Goal: Information Seeking & Learning: Learn about a topic

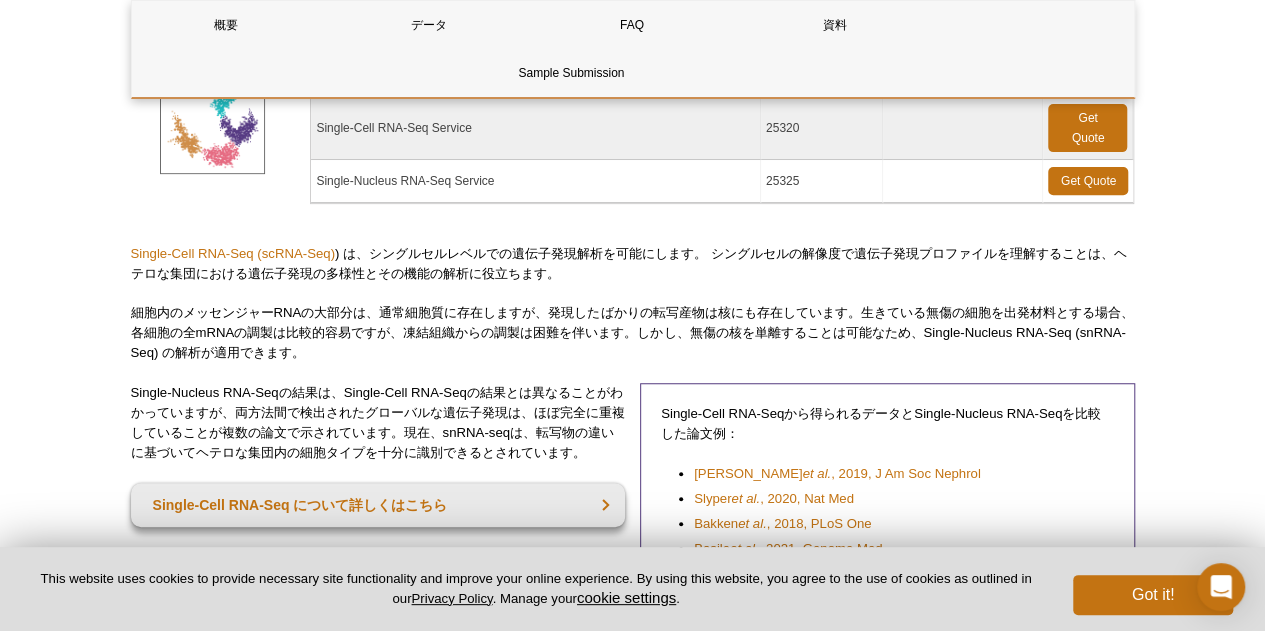
scroll to position [280, 0]
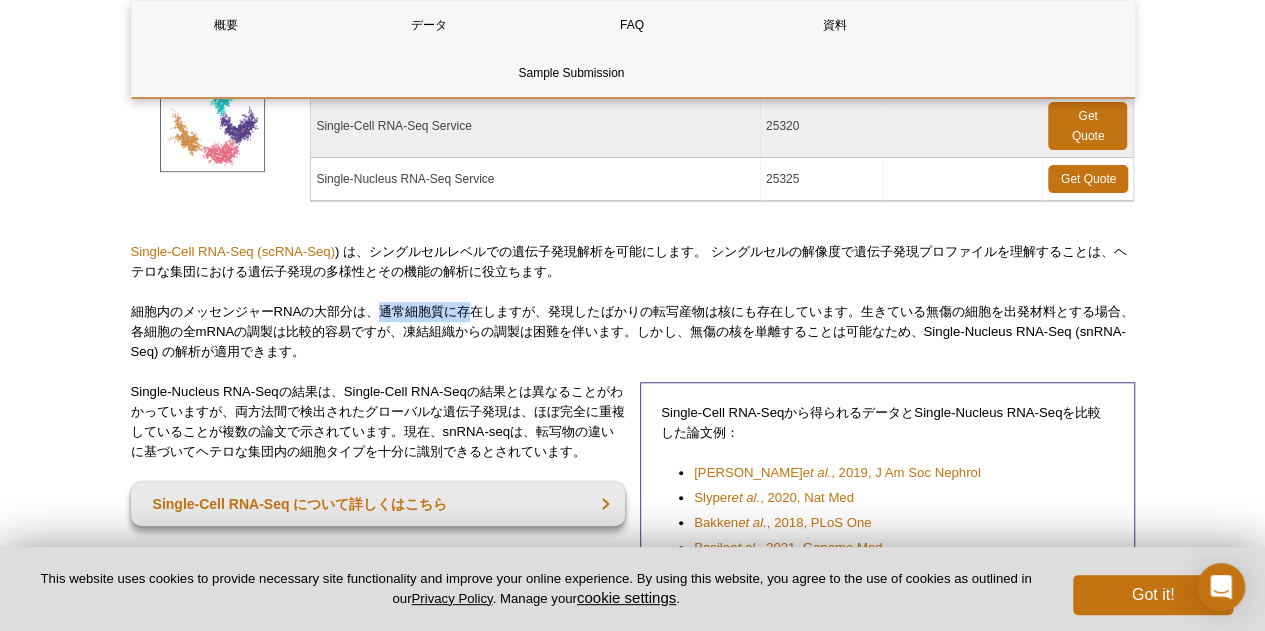
drag, startPoint x: 385, startPoint y: 307, endPoint x: 472, endPoint y: 301, distance: 87.2
click at [472, 302] on p "細胞内のメッセンジャーRNAの大部分は、通常細胞質に存在しますが、発現したばかりの転写産物は核にも存在しています。生きている無傷の細胞を出発材料とする場合、各…" at bounding box center [633, 332] width 1004 height 60
click at [262, 333] on p "細胞内のメッセンジャーRNAの大部分は、通常細胞質に存在しますが、発現したばかりの転写産物は核にも存在しています。生きている無傷の細胞を出発材料とする場合、各…" at bounding box center [633, 332] width 1004 height 60
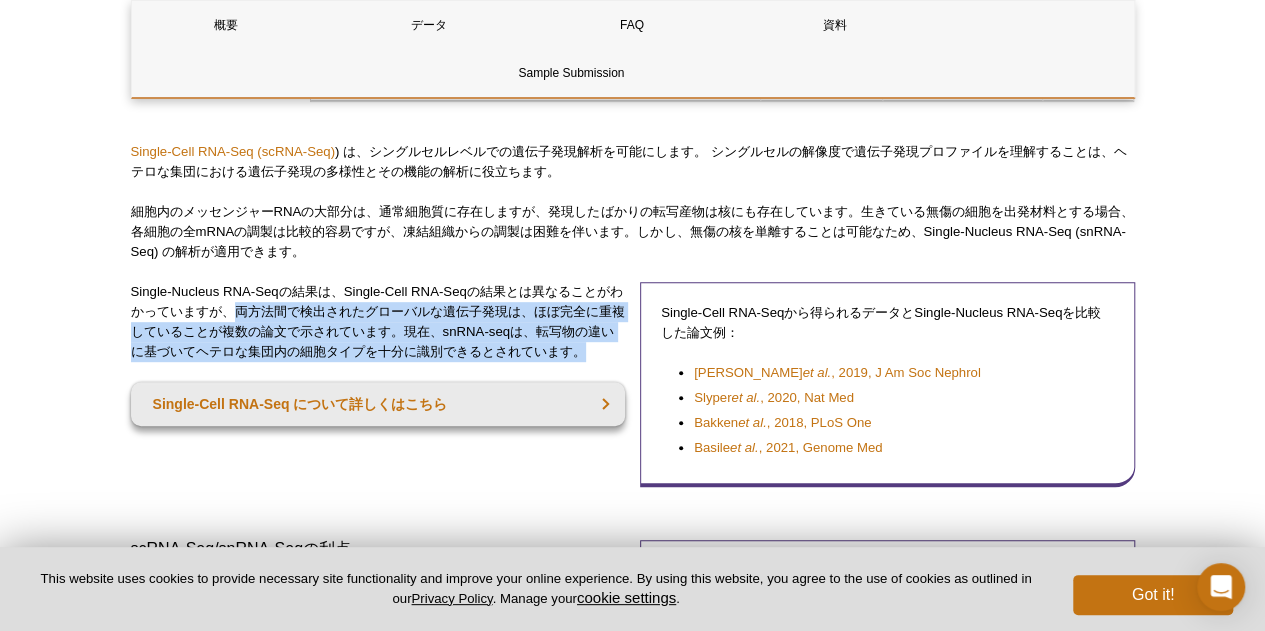
drag, startPoint x: 248, startPoint y: 306, endPoint x: 622, endPoint y: 344, distance: 375.9
click at [622, 344] on p "Single-Nucleus RNA-Seqの結果は、Single-Cell RNA-Seqの結果とは異なることがわかっていますが、両方法間で検出されたグロー…" at bounding box center [378, 322] width 495 height 80
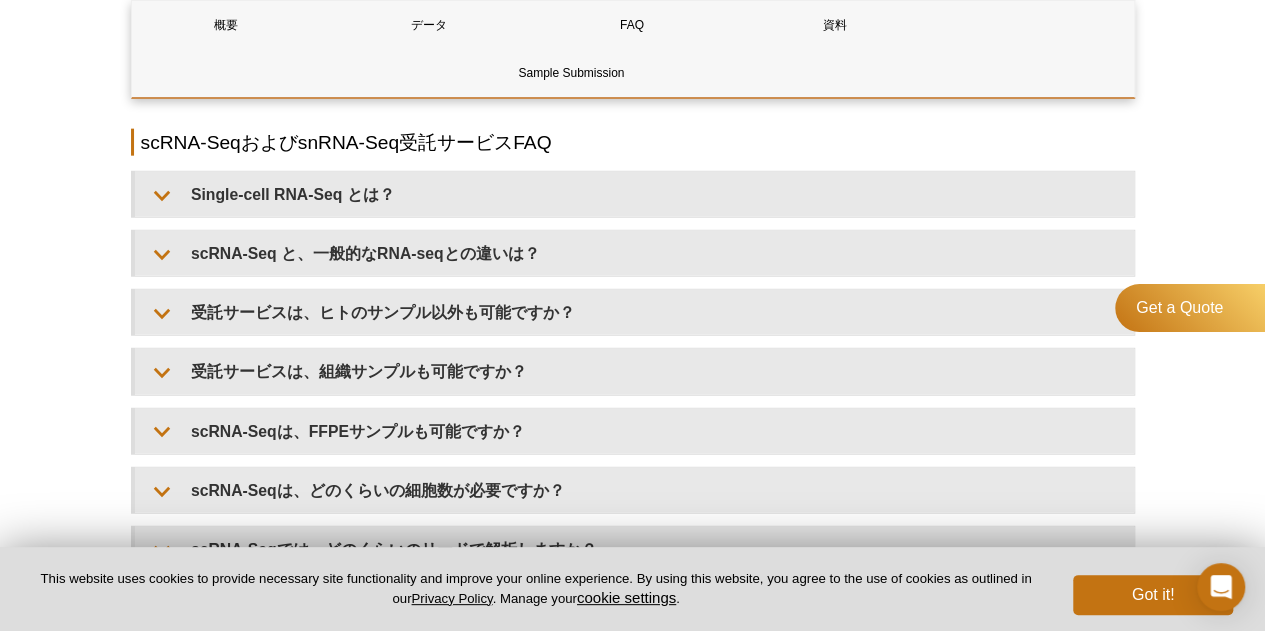
scroll to position [2280, 0]
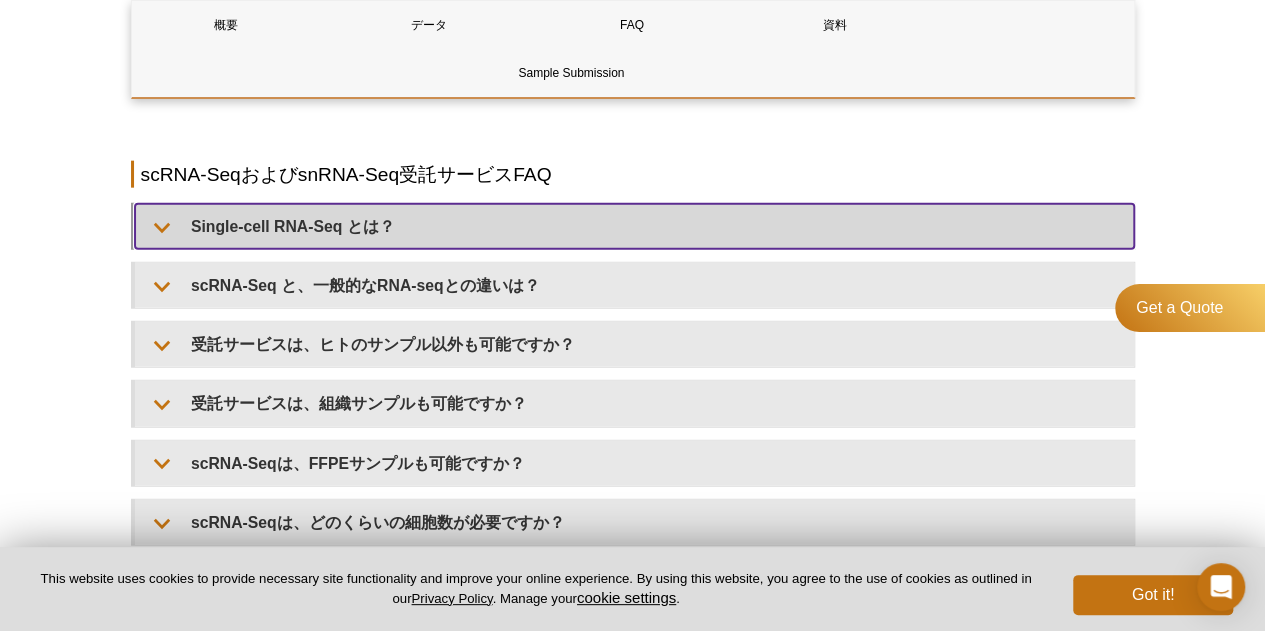
click at [416, 225] on summary "Single-cell RNA-Seq とは？" at bounding box center [634, 226] width 999 height 45
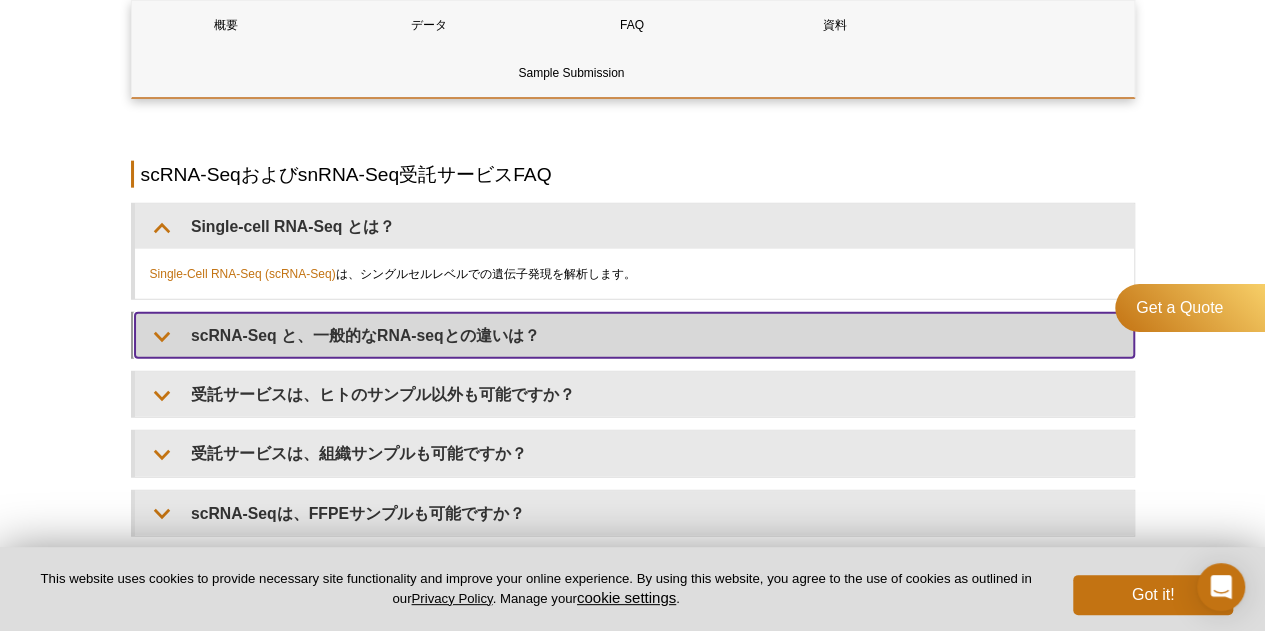
click at [417, 329] on summary "scRNA-Seq と、一般的なRNA-seqとの違いは？" at bounding box center [634, 335] width 999 height 45
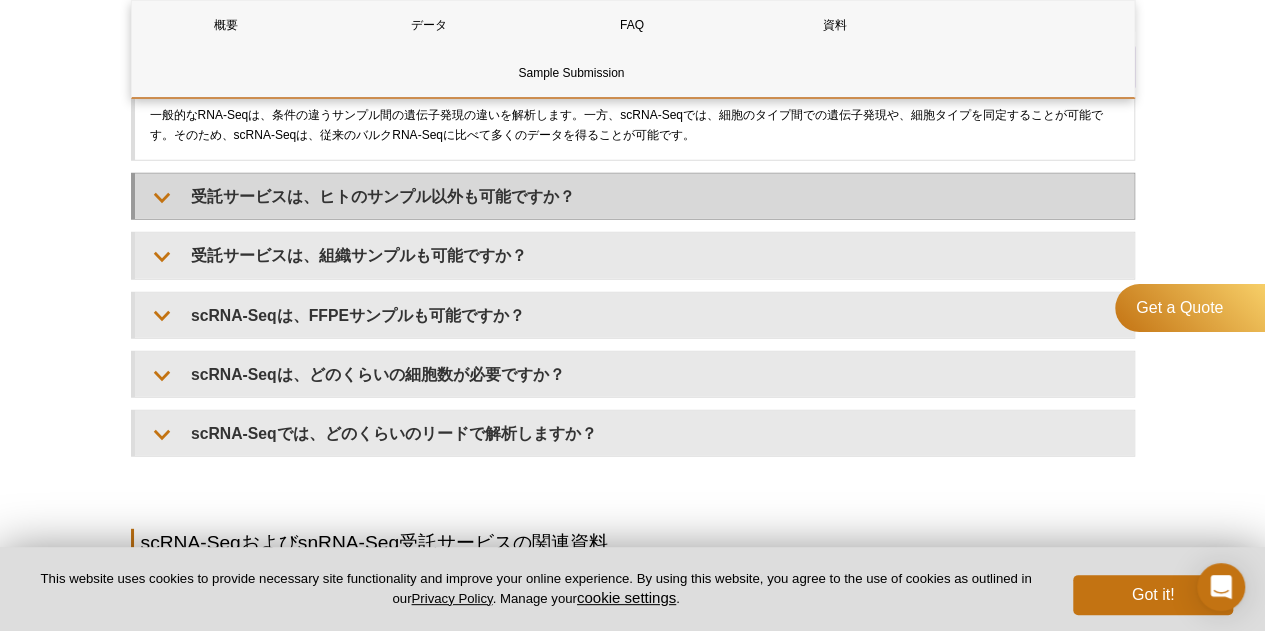
scroll to position [2580, 0]
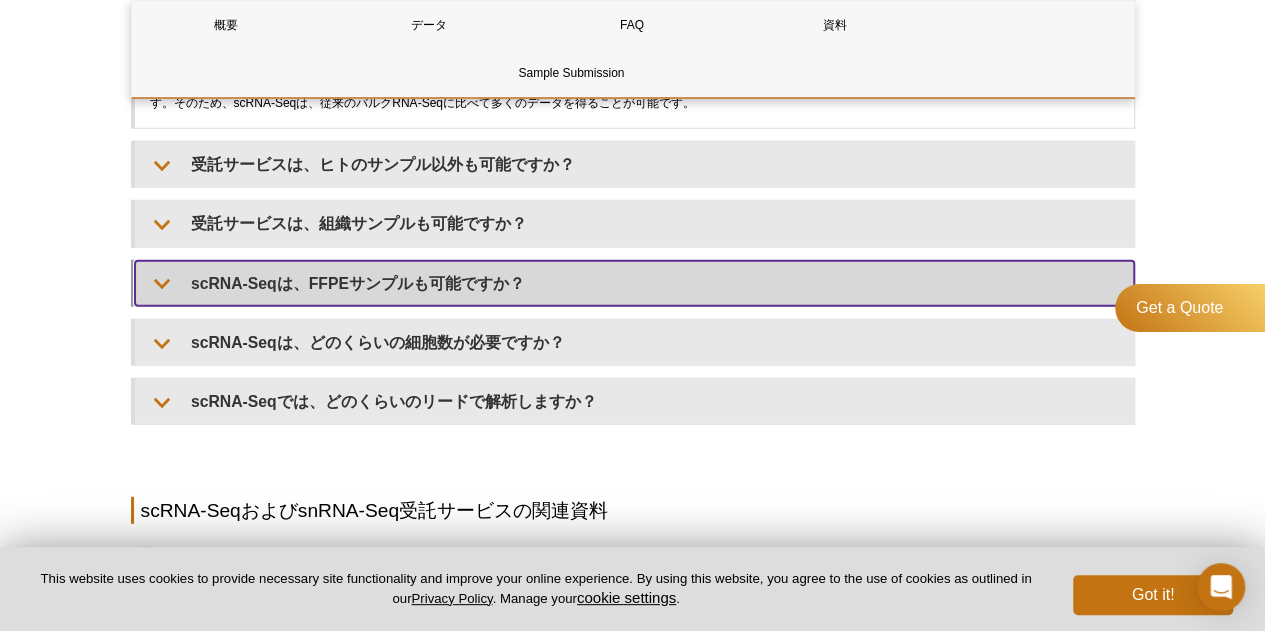
click at [432, 286] on summary "scRNA-Seqは、FFPEサンプルも可能ですか？" at bounding box center [634, 283] width 999 height 45
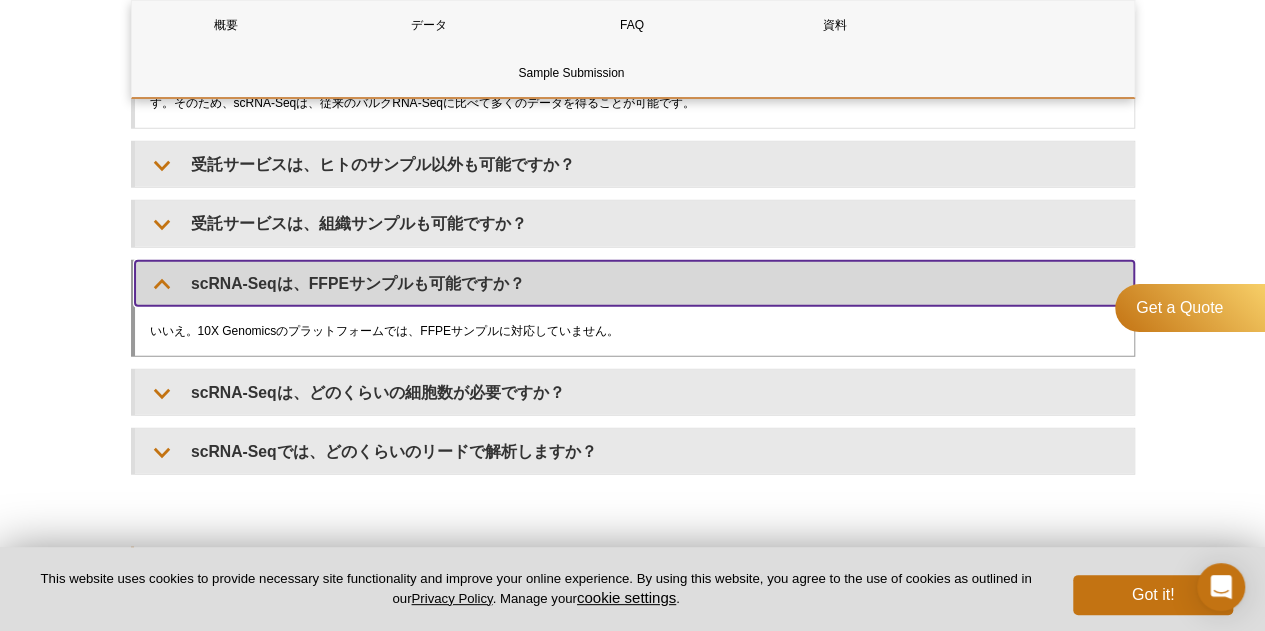
click at [432, 286] on summary "scRNA-Seqは、FFPEサンプルも可能ですか？" at bounding box center [634, 283] width 999 height 45
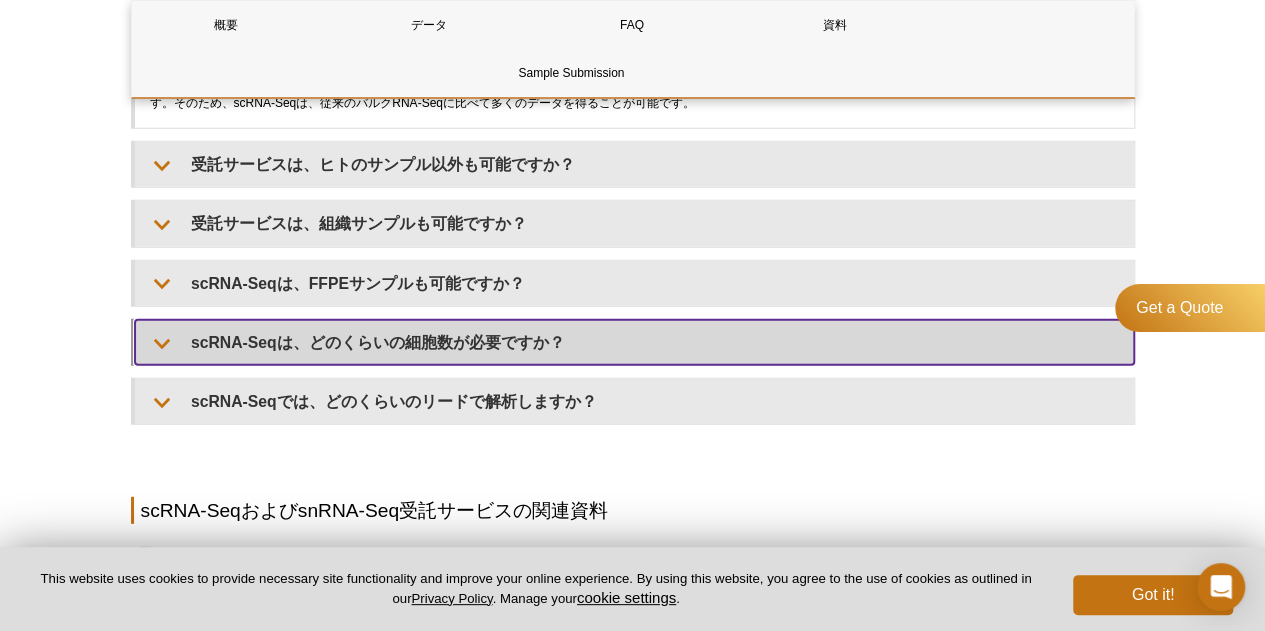
click at [413, 341] on summary "scRNA-Seqは、どのくらいの細胞数が必要ですか？" at bounding box center [634, 342] width 999 height 45
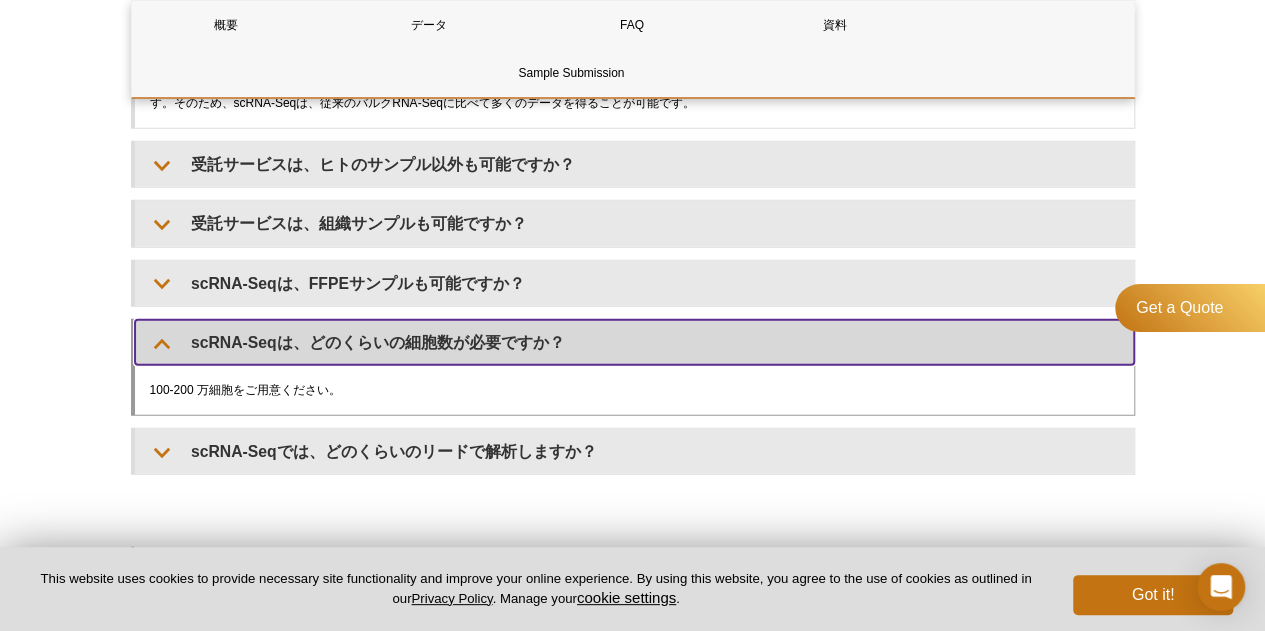
click at [413, 341] on summary "scRNA-Seqは、どのくらいの細胞数が必要ですか？" at bounding box center [634, 342] width 999 height 45
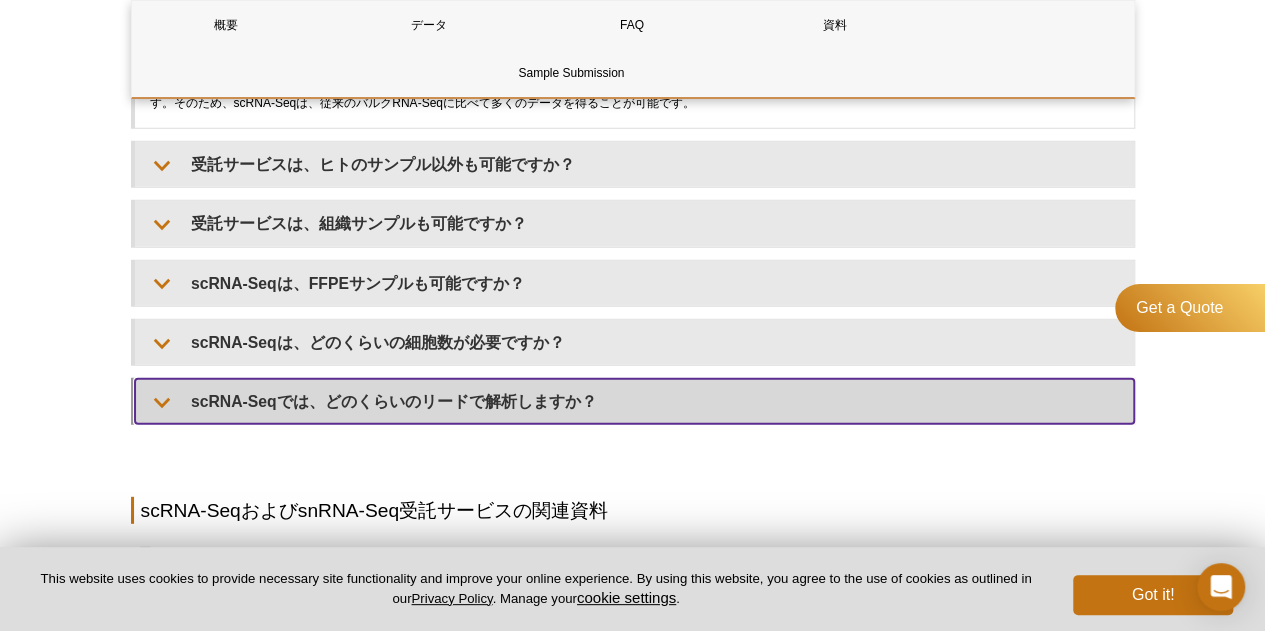
click at [405, 401] on summary "scRNA-Seqでは、どのくらいのリードで解析しますか？" at bounding box center [634, 401] width 999 height 45
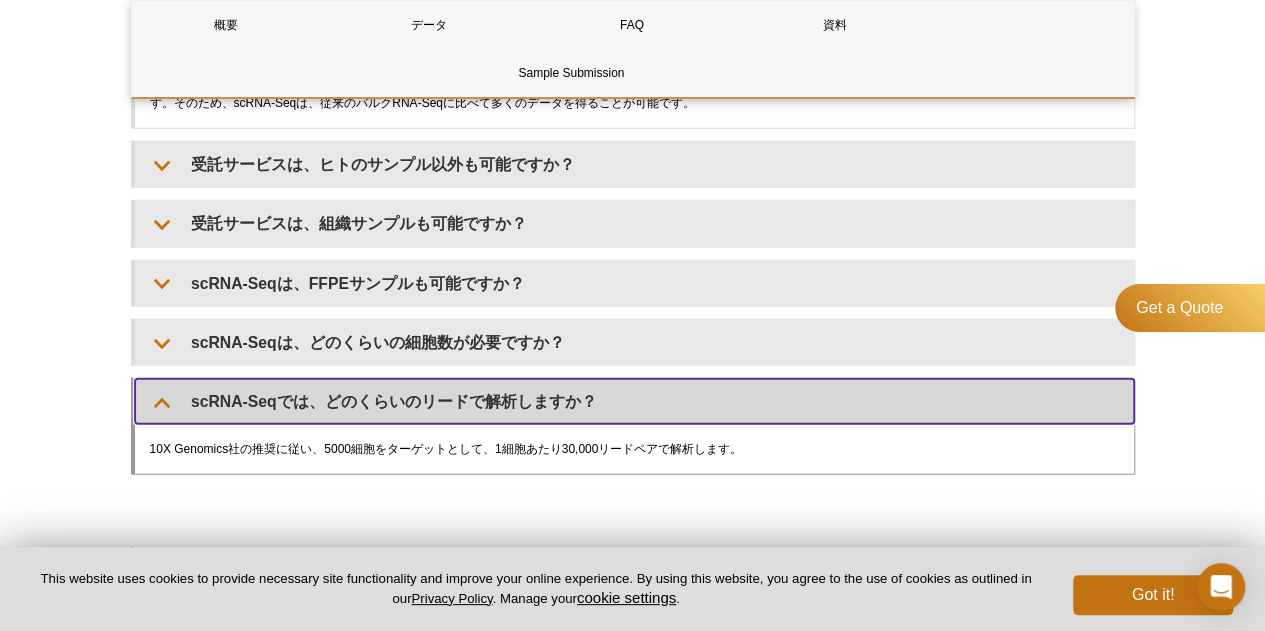
click at [405, 401] on summary "scRNA-Seqでは、どのくらいのリードで解析しますか？" at bounding box center [634, 401] width 999 height 45
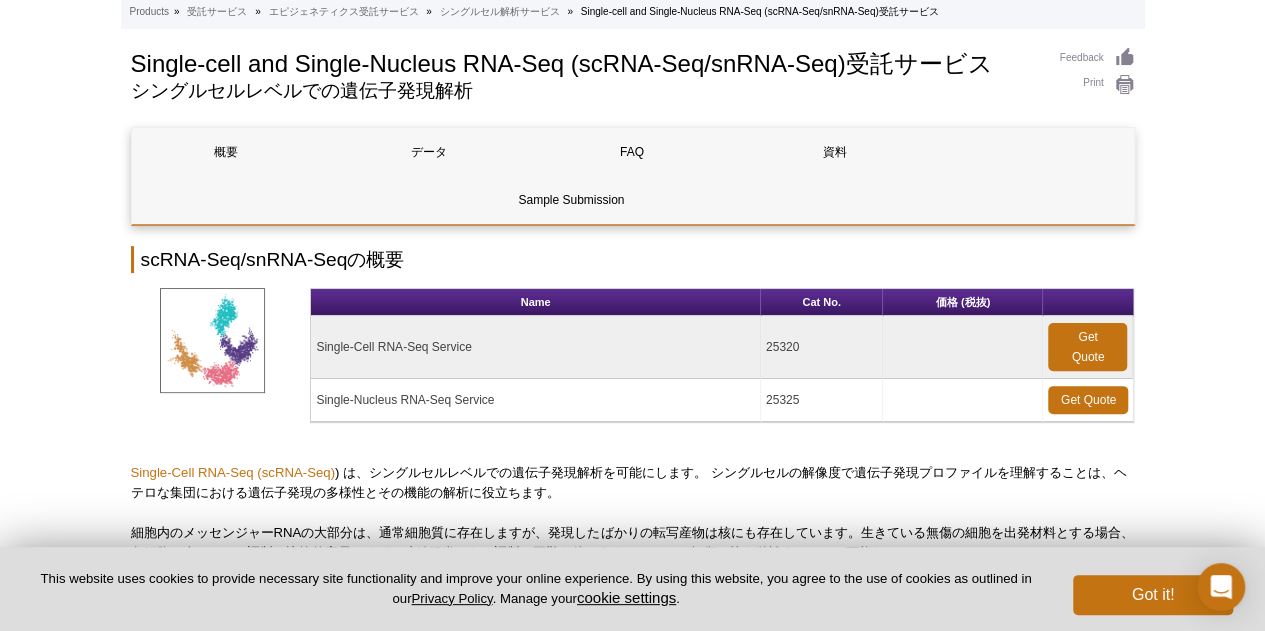
scroll to position [0, 0]
